Goal: Check status: Check status

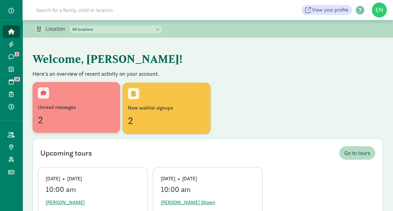
click at [58, 107] on div "Unread messages" at bounding box center [76, 108] width 77 height 8
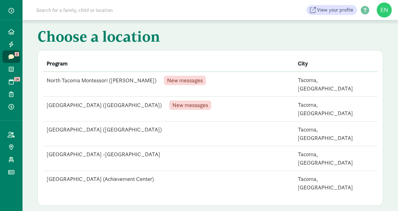
click at [107, 81] on td "North Tacoma Montessori ([PERSON_NAME]) New messages" at bounding box center [168, 84] width 251 height 25
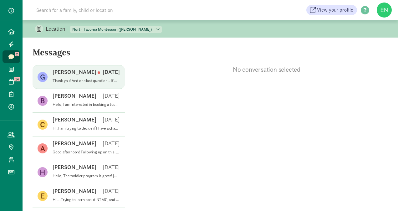
click at [106, 81] on p "Thank you! And one last question - If we are on the waitlist for the 12th st. l…" at bounding box center [86, 80] width 67 height 5
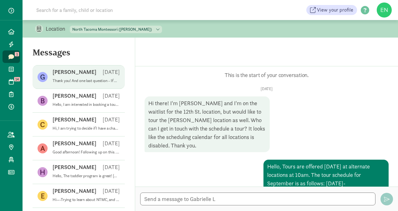
scroll to position [150, 0]
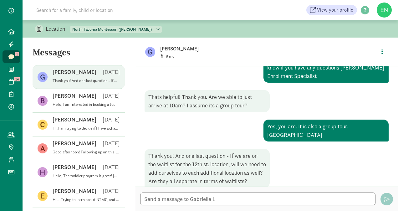
click at [18, 55] on span "1" at bounding box center [17, 54] width 4 height 4
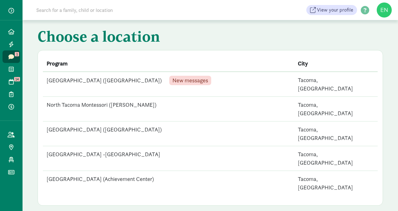
click at [132, 84] on td "North Tacoma Montessori ([GEOGRAPHIC_DATA]) New messages" at bounding box center [168, 84] width 251 height 25
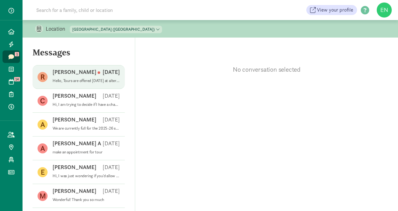
click at [99, 82] on p "Hello, Tours are offered [DATE] at alternate locations at 10am. The tour schedu…" at bounding box center [86, 80] width 67 height 5
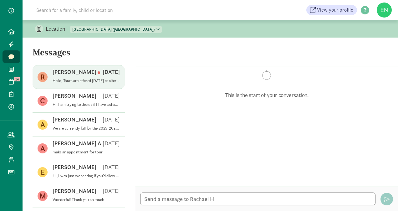
scroll to position [54, 0]
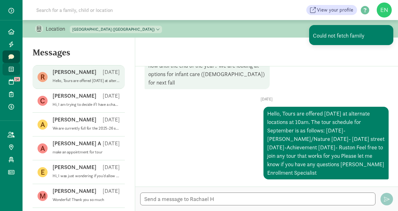
click at [7, 68] on link "Waitlist" at bounding box center [12, 69] width 18 height 13
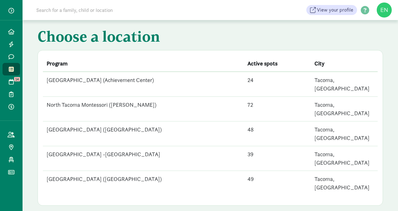
click at [123, 97] on td "North Tacoma Montessori ([PERSON_NAME])" at bounding box center [143, 109] width 201 height 25
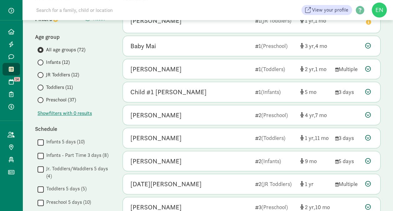
scroll to position [47, 0]
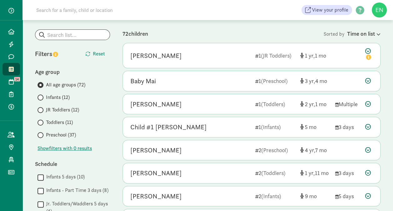
click at [61, 134] on span "Preschool (37)" at bounding box center [61, 135] width 30 height 8
click at [42, 134] on input "Preschool (37)" at bounding box center [40, 135] width 4 height 4
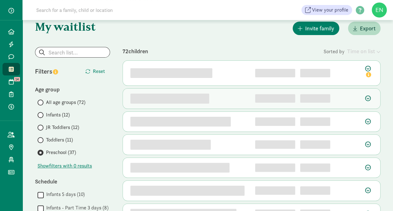
scroll to position [29, 0]
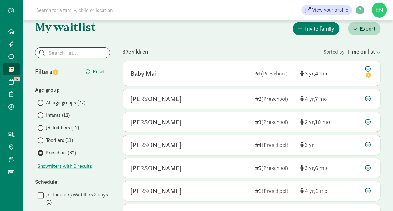
click at [64, 117] on span "Infants (12)" at bounding box center [58, 115] width 24 height 8
click at [42, 117] on input "Infants (12)" at bounding box center [40, 115] width 4 height 4
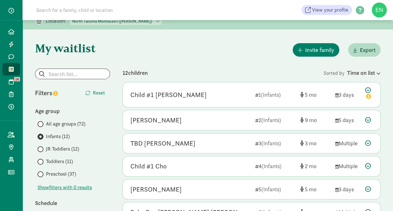
scroll to position [8, 0]
click at [64, 147] on span "JR Toddlers (12)" at bounding box center [62, 150] width 33 height 8
click at [42, 147] on input "JR Toddlers (12)" at bounding box center [40, 149] width 4 height 4
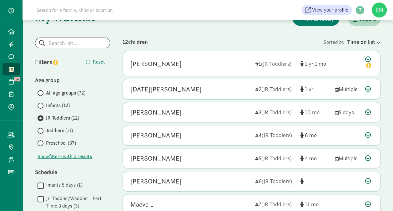
scroll to position [77, 0]
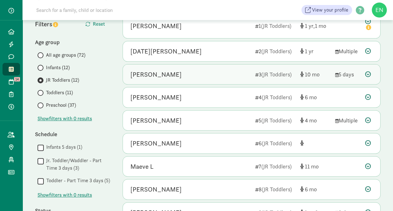
click at [215, 67] on div "Elliott Hunter 3 (JR Toddlers) 10 5 days" at bounding box center [252, 74] width 258 height 20
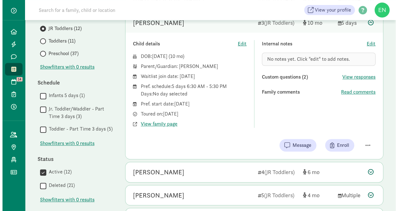
scroll to position [129, 0]
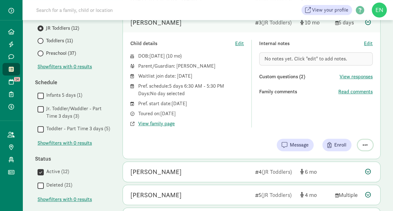
click at [365, 142] on span "button" at bounding box center [365, 145] width 5 height 6
click at [346, 130] on div "Remove from list" at bounding box center [343, 129] width 49 height 8
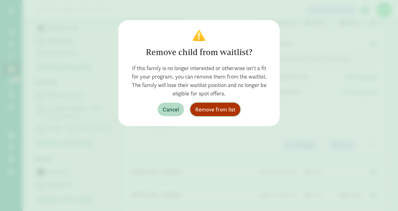
click at [226, 108] on span "Remove from list" at bounding box center [215, 109] width 40 height 8
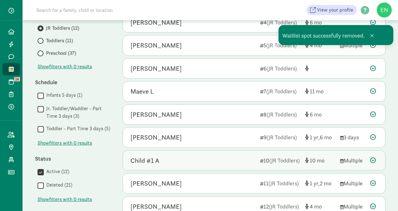
click at [227, 163] on div "Child #1 A 10 (JR Toddlers) 10 Multiple" at bounding box center [254, 161] width 262 height 20
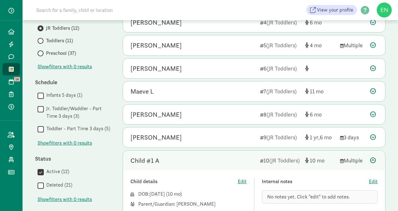
click at [61, 41] on span "Toddlers (11)" at bounding box center [59, 41] width 27 height 8
click at [42, 41] on input "Toddlers (11)" at bounding box center [40, 41] width 4 height 4
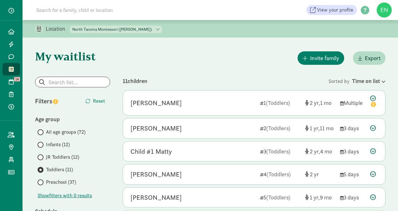
click at [65, 180] on span "Preschool (37)" at bounding box center [61, 182] width 30 height 8
click at [42, 180] on input "Preschool (37)" at bounding box center [40, 182] width 4 height 4
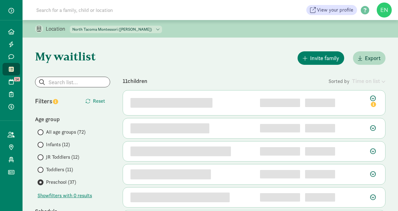
click at [144, 27] on select "North Tacoma Montessori Center (Achievement Center) North Tacoma Montessori (Pr…" at bounding box center [116, 30] width 92 height 8
select select "83641"
click at [70, 26] on select "North Tacoma Montessori Center (Achievement Center) North Tacoma Montessori (Pr…" at bounding box center [116, 30] width 92 height 8
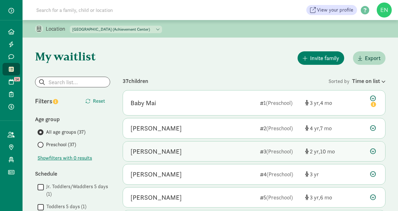
click at [193, 159] on div "Wyatt Grimmer 3 (Preschool) 2 10" at bounding box center [254, 151] width 262 height 20
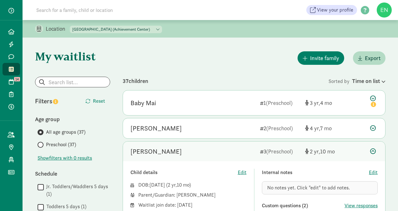
click at [72, 144] on span "Preschool (37)" at bounding box center [61, 145] width 30 height 8
click at [42, 144] on input "Preschool (37)" at bounding box center [40, 145] width 4 height 4
